Goal: Navigation & Orientation: Find specific page/section

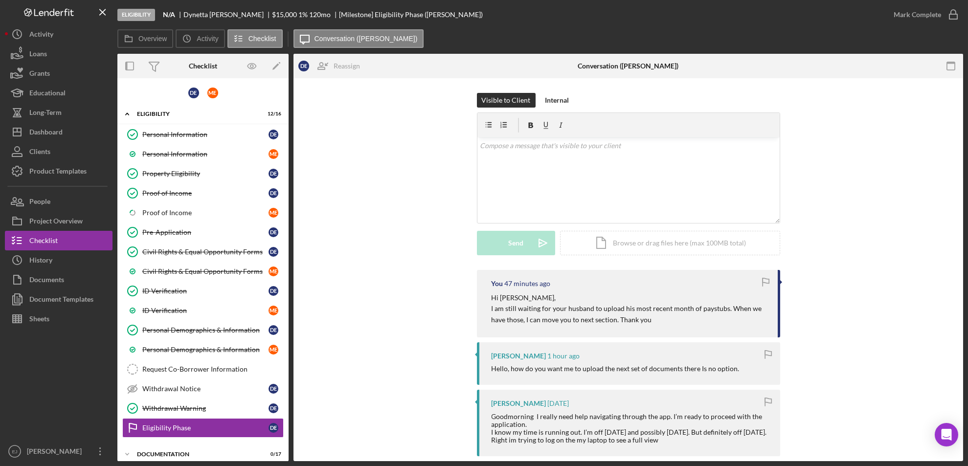
scroll to position [117, 0]
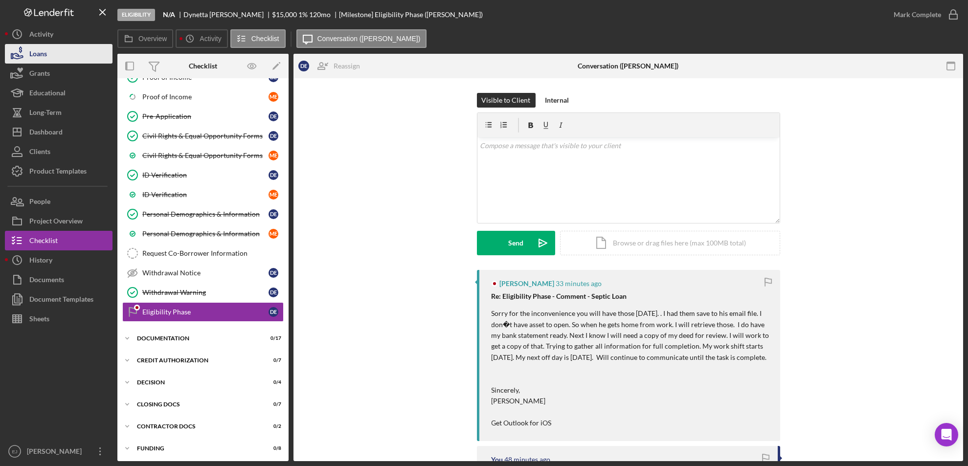
scroll to position [117, 0]
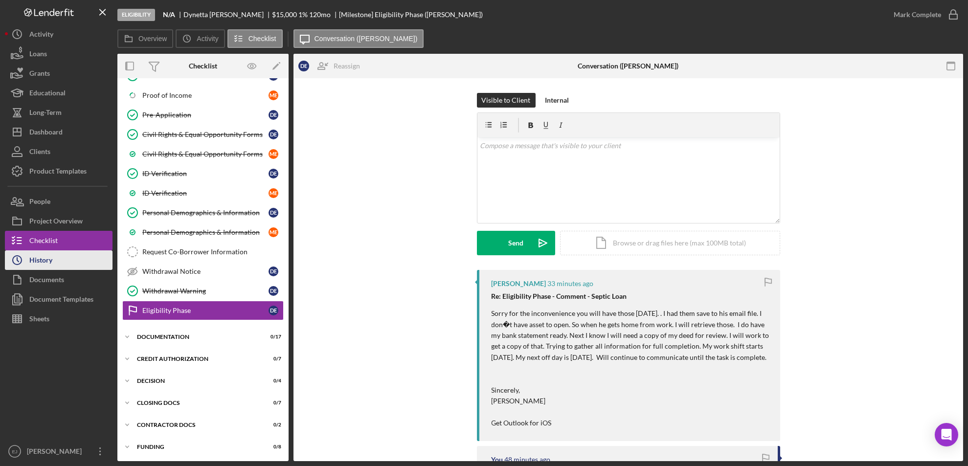
click at [77, 262] on button "Icon/History History" at bounding box center [59, 260] width 108 height 20
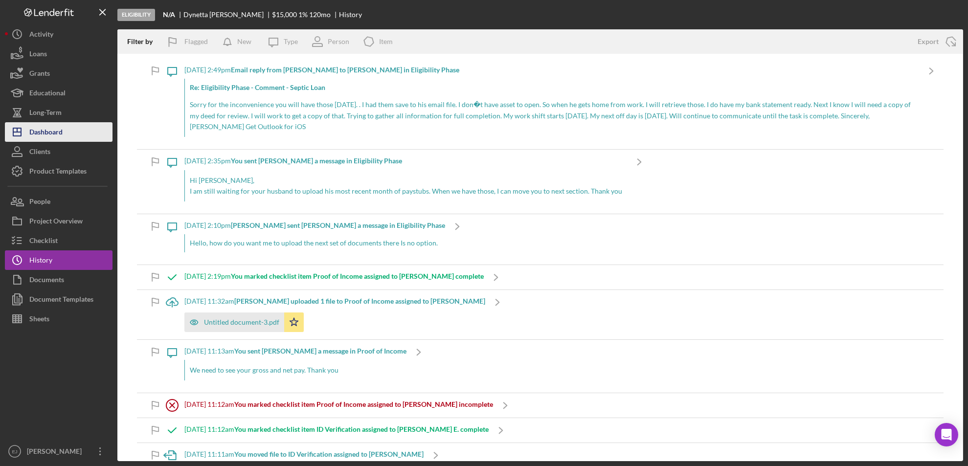
click at [55, 135] on div "Dashboard" at bounding box center [45, 133] width 33 height 22
